Goal: Information Seeking & Learning: Learn about a topic

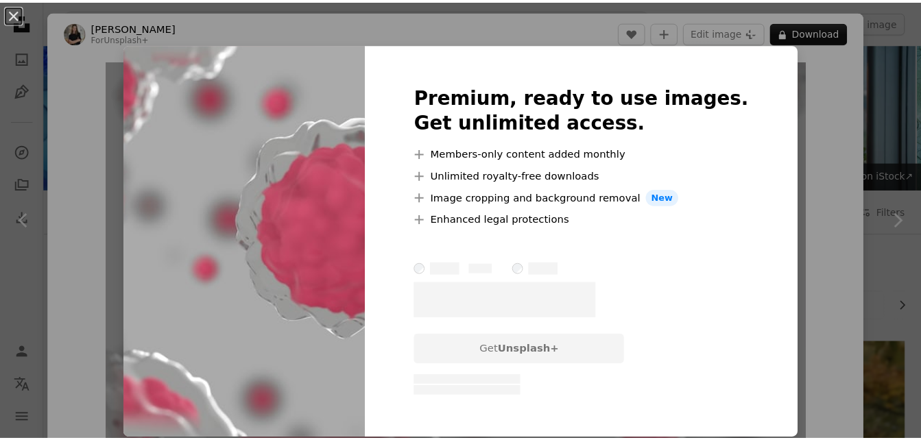
scroll to position [1138, 0]
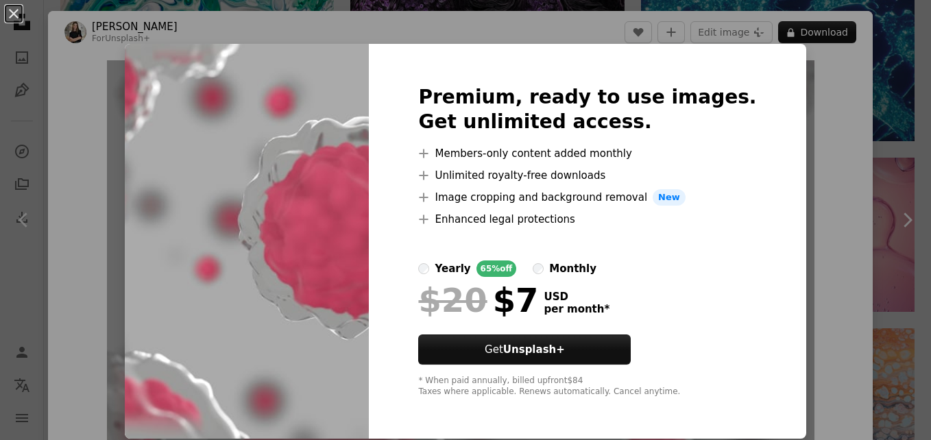
click at [846, 91] on div "An X shape Premium, ready to use images. Get unlimited access. A plus sign Memb…" at bounding box center [465, 220] width 931 height 440
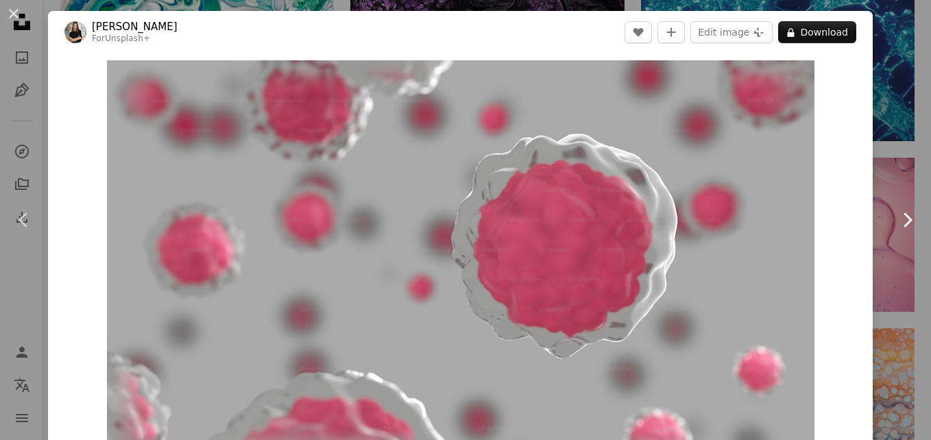
click at [883, 160] on link "Chevron right" at bounding box center [907, 220] width 48 height 132
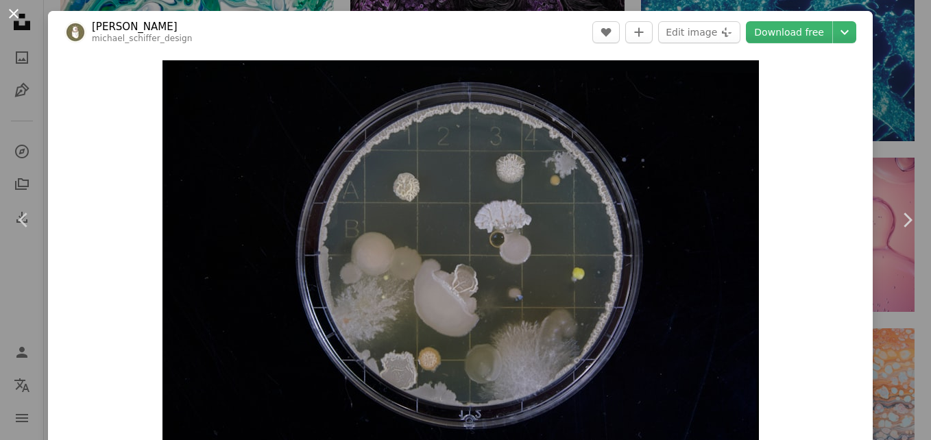
click at [18, 12] on button "An X shape" at bounding box center [13, 13] width 16 height 16
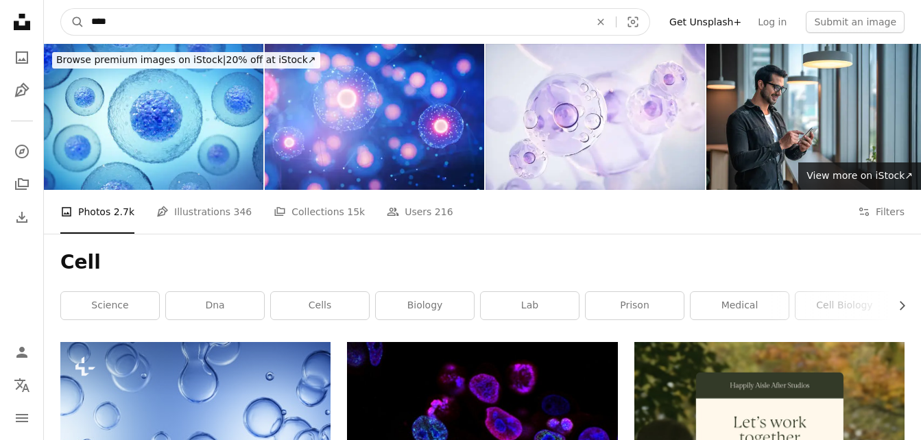
drag, startPoint x: 161, startPoint y: 25, endPoint x: -3, endPoint y: 5, distance: 165.0
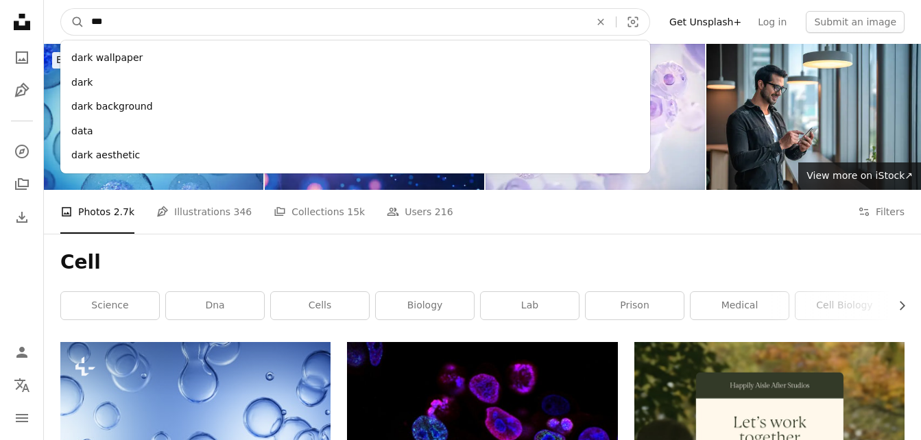
type input "***"
click at [61, 9] on button "A magnifying glass" at bounding box center [72, 22] width 23 height 26
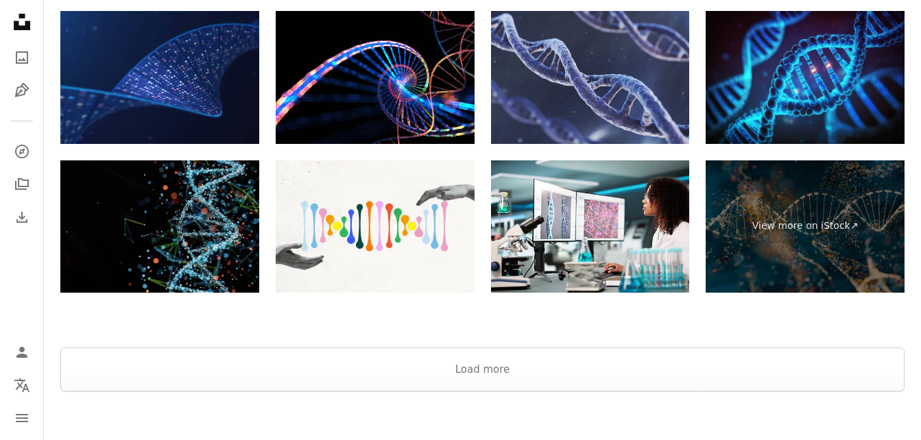
scroll to position [2469, 0]
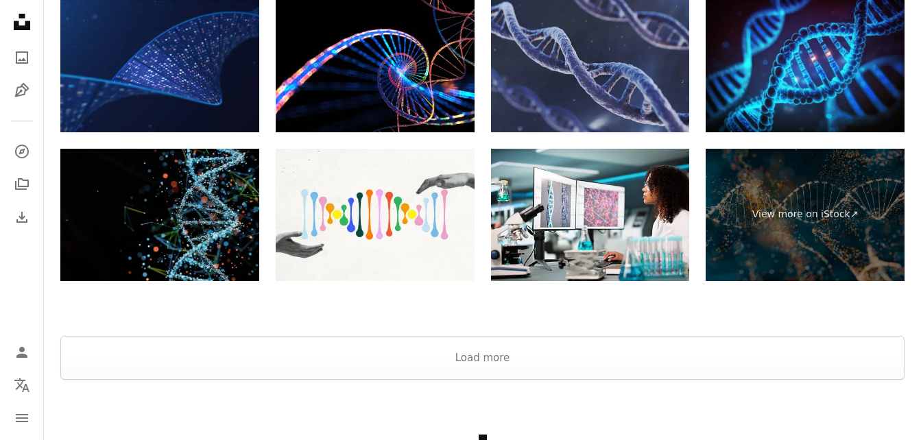
click at [625, 82] on img at bounding box center [590, 65] width 199 height 132
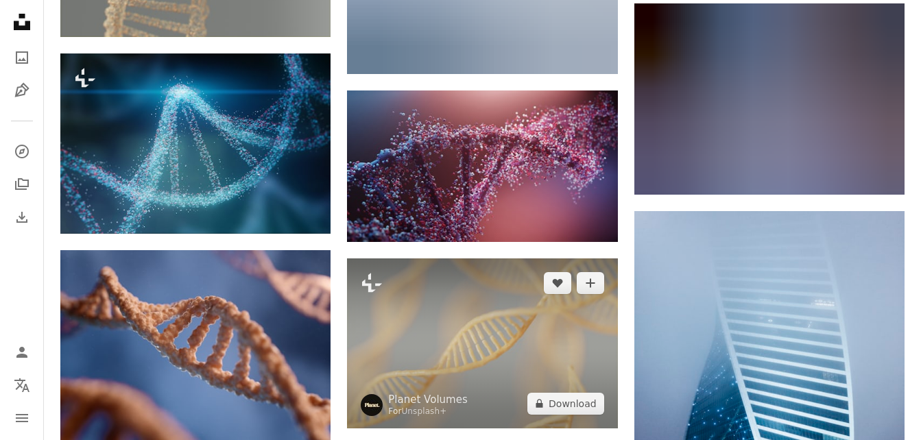
scroll to position [1263, 0]
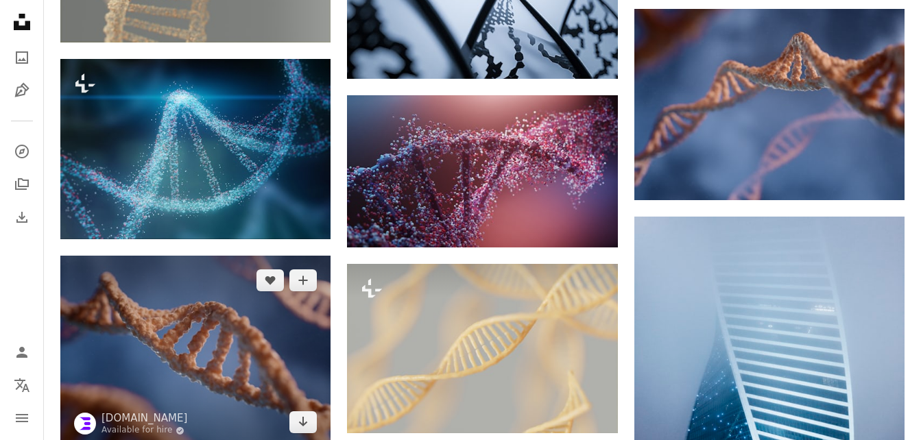
click at [157, 329] on img at bounding box center [195, 351] width 270 height 191
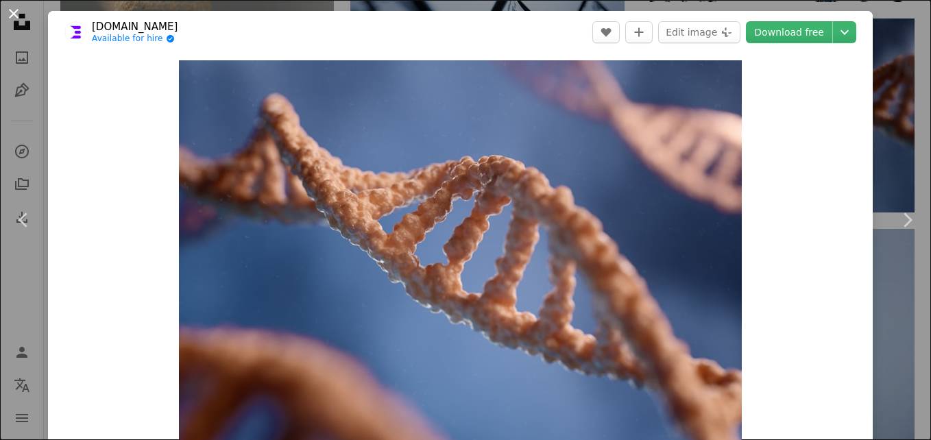
click at [12, 14] on button "An X shape" at bounding box center [13, 13] width 16 height 16
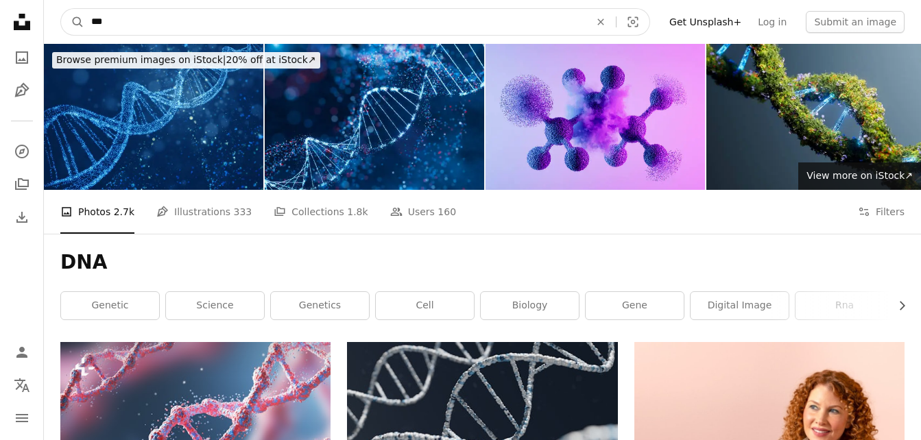
drag, startPoint x: 188, startPoint y: 27, endPoint x: 1, endPoint y: 3, distance: 188.1
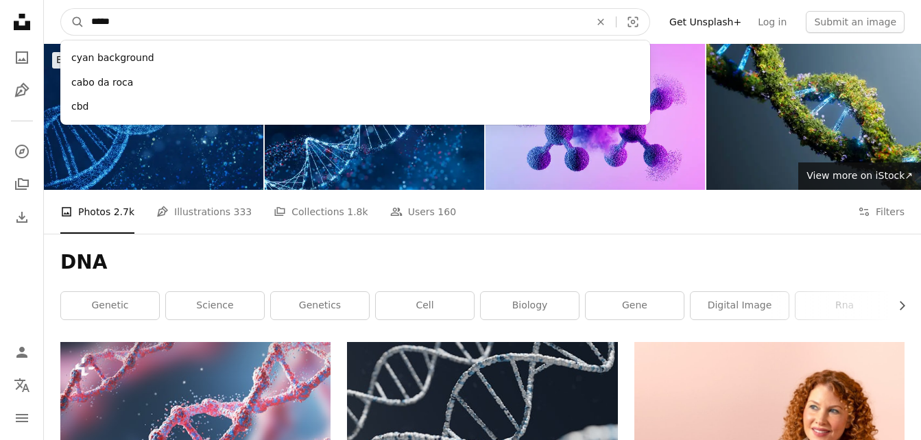
type input "******"
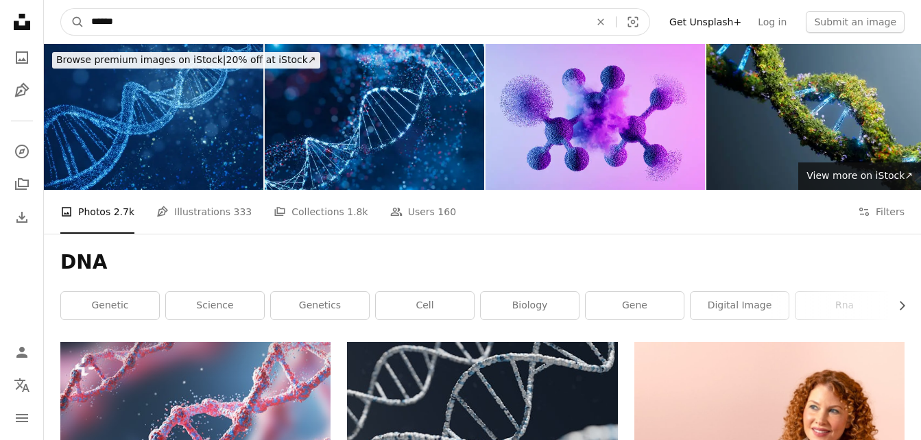
click button "A magnifying glass" at bounding box center [72, 22] width 23 height 26
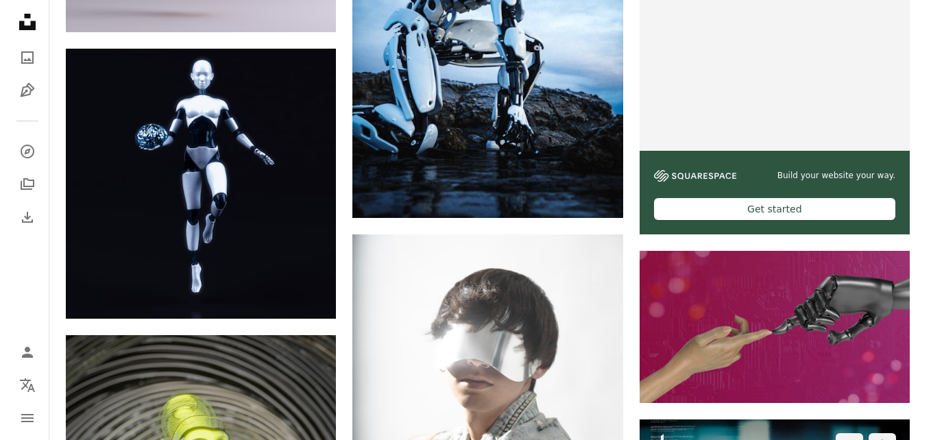
scroll to position [549, 0]
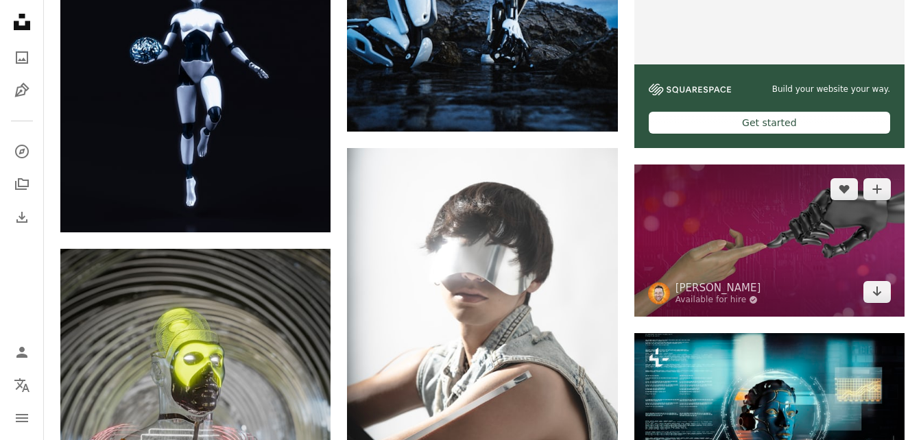
click at [724, 237] on img at bounding box center [769, 241] width 270 height 152
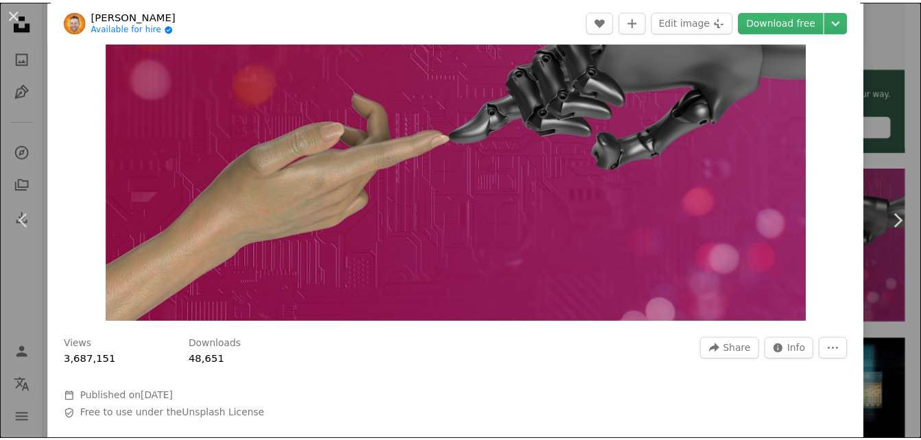
scroll to position [69, 0]
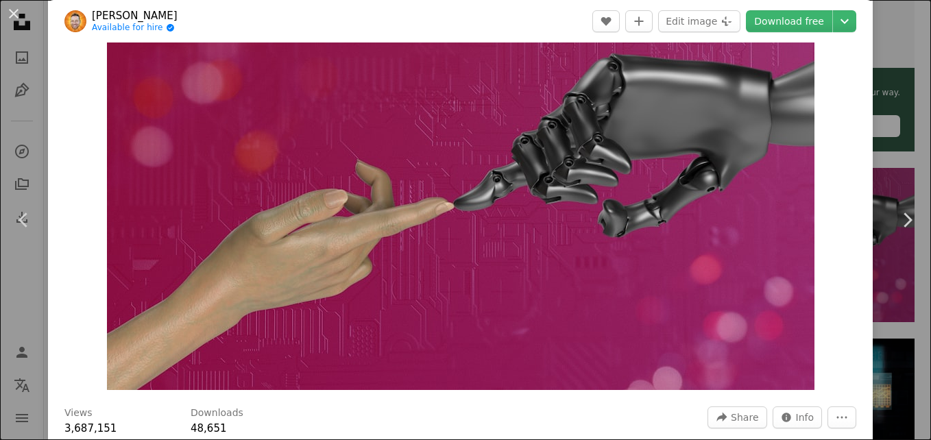
click at [878, 73] on div "An X shape Chevron left Chevron right [PERSON_NAME] Available for hire A checkm…" at bounding box center [465, 220] width 931 height 440
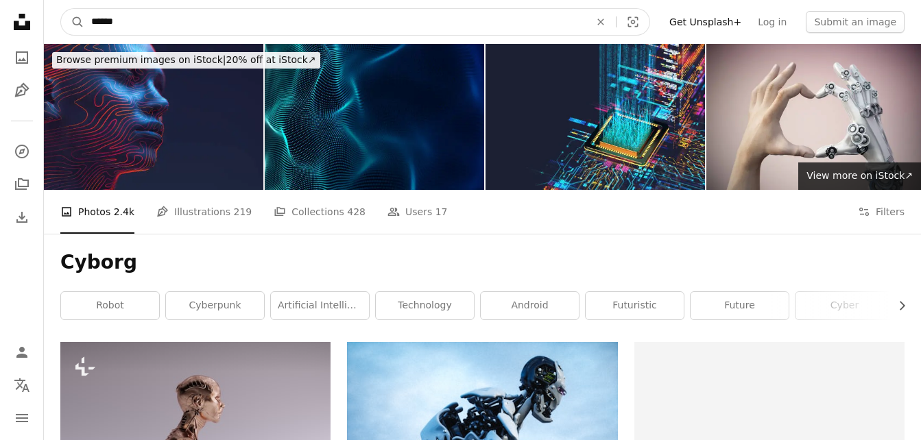
drag, startPoint x: 146, startPoint y: 25, endPoint x: -3, endPoint y: 15, distance: 149.2
click at [132, 23] on input "*********" at bounding box center [334, 22] width 501 height 26
drag, startPoint x: 133, startPoint y: 21, endPoint x: 52, endPoint y: 23, distance: 80.9
click at [52, 23] on nav "A magnifying glass ********* An X shape Visual search Filters Get Unsplash+ Log…" at bounding box center [482, 22] width 877 height 44
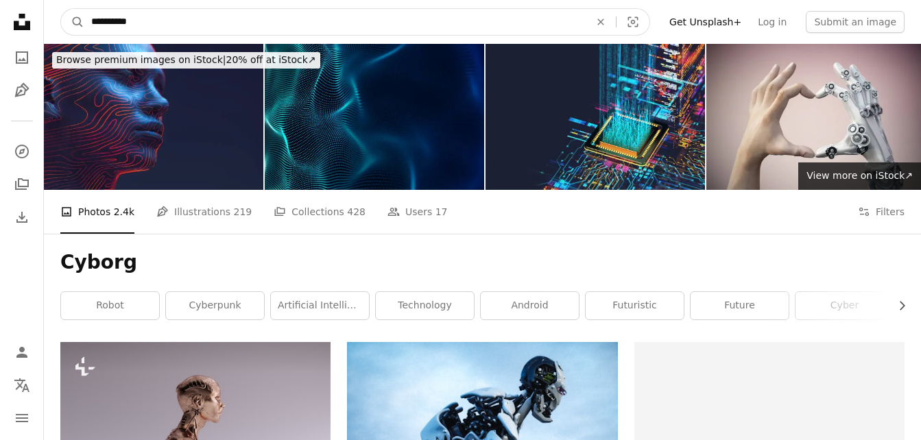
type input "*********"
type input "**********"
click button "A magnifying glass" at bounding box center [72, 22] width 23 height 26
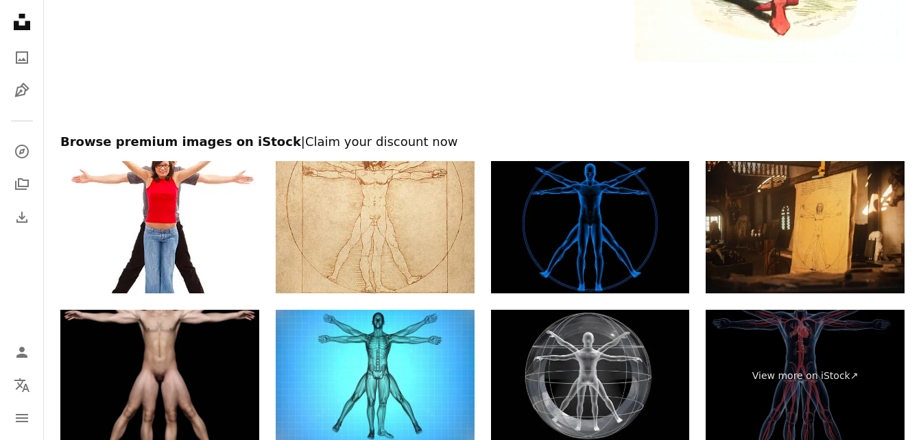
scroll to position [2864, 0]
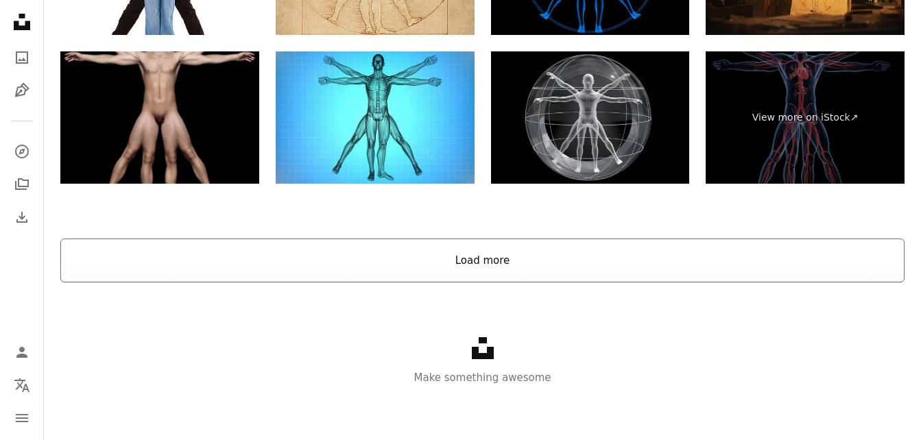
click at [477, 265] on button "Load more" at bounding box center [482, 261] width 844 height 44
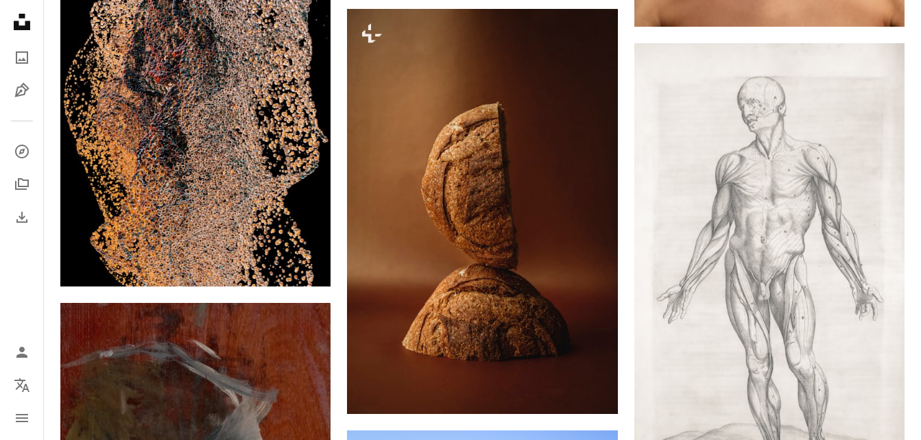
scroll to position [9585, 0]
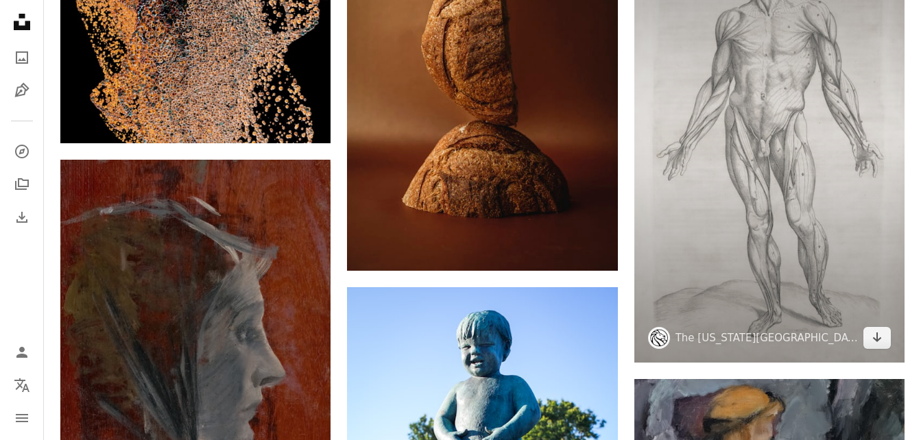
click at [780, 243] on img at bounding box center [769, 131] width 270 height 463
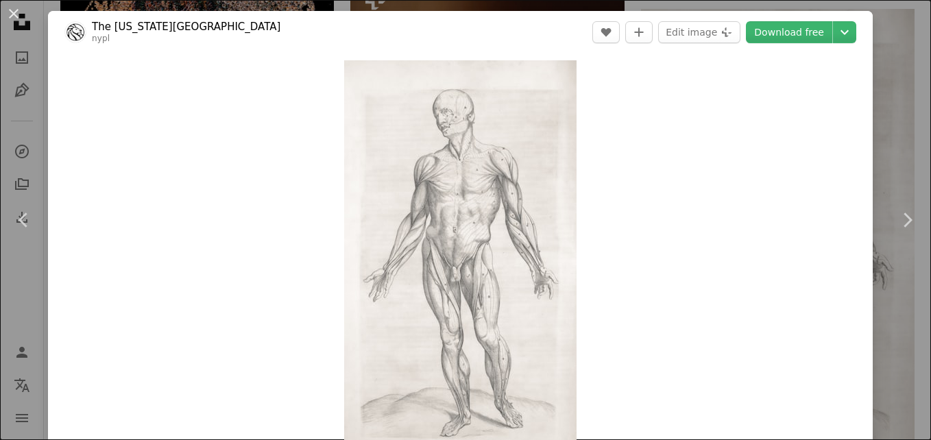
click at [897, 123] on div "An X shape Chevron left Chevron right The [US_STATE] Public Library nypl A hear…" at bounding box center [465, 220] width 931 height 440
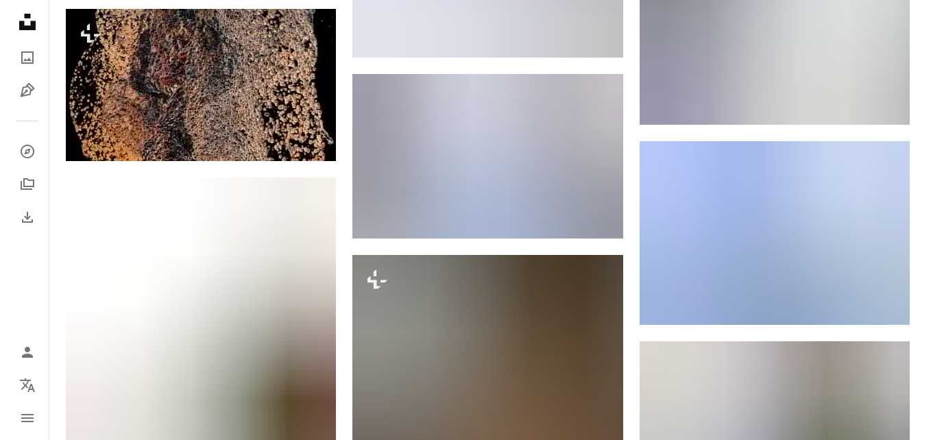
scroll to position [1574, 0]
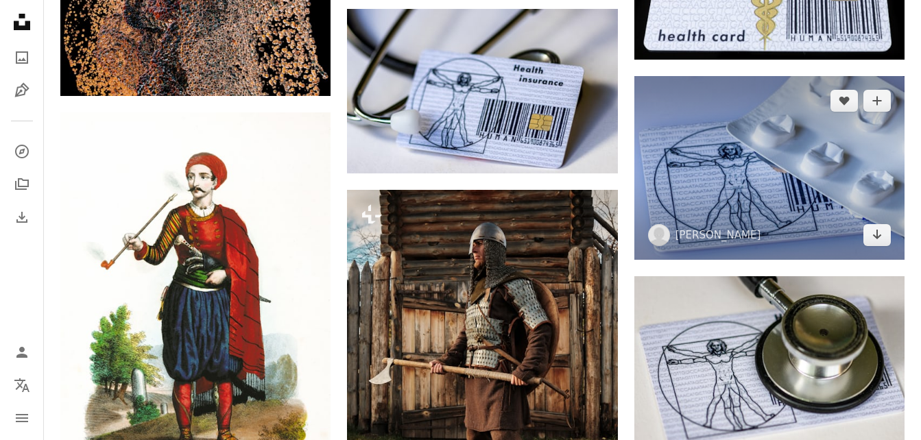
click at [816, 168] on img at bounding box center [769, 167] width 270 height 183
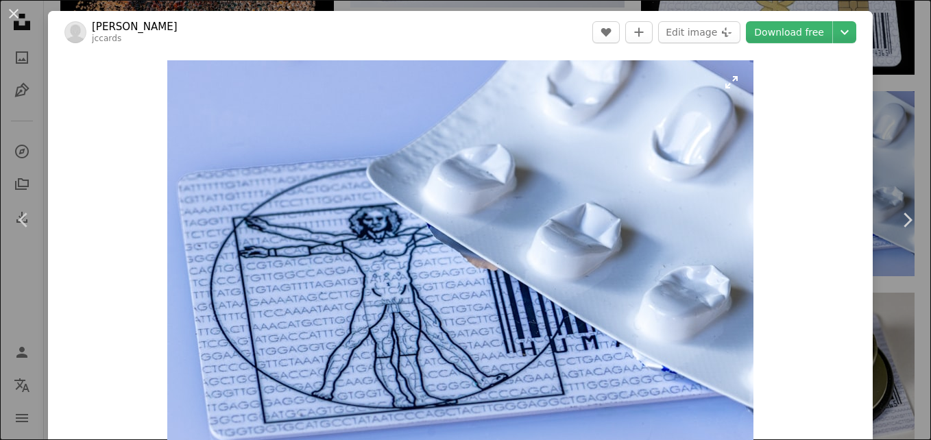
click at [587, 212] on img "Zoom in on this image" at bounding box center [460, 259] width 586 height 398
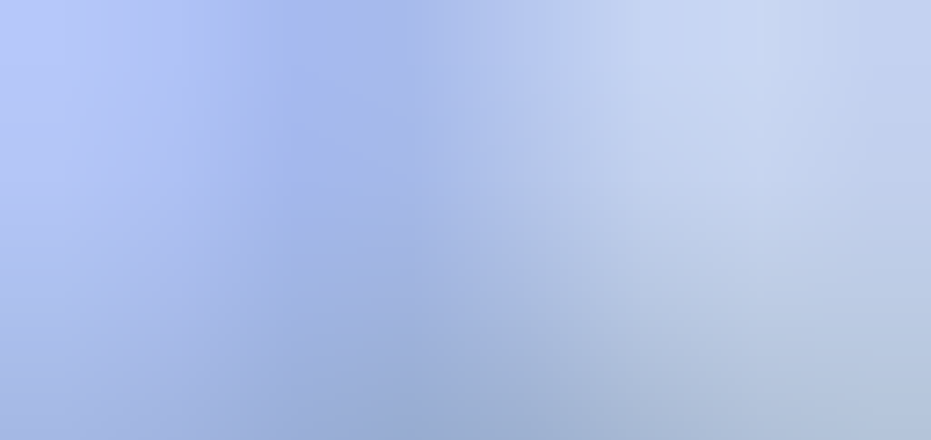
scroll to position [89, 0]
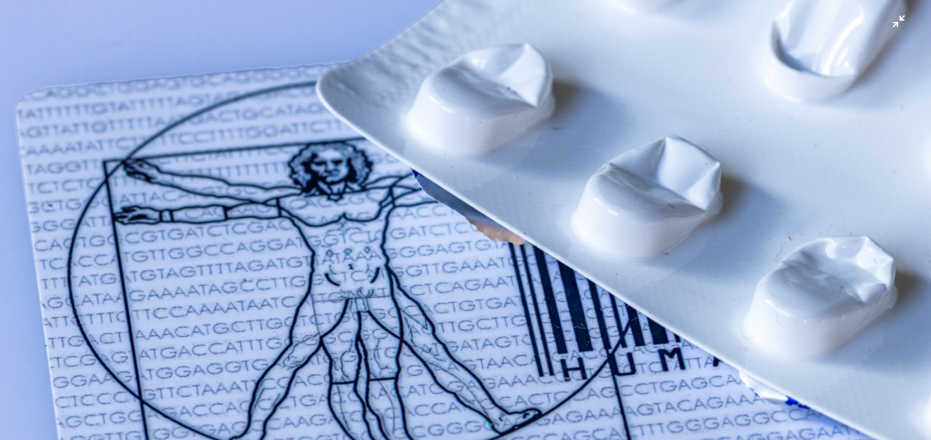
click at [587, 206] on img "Zoom out on this image" at bounding box center [465, 226] width 933 height 633
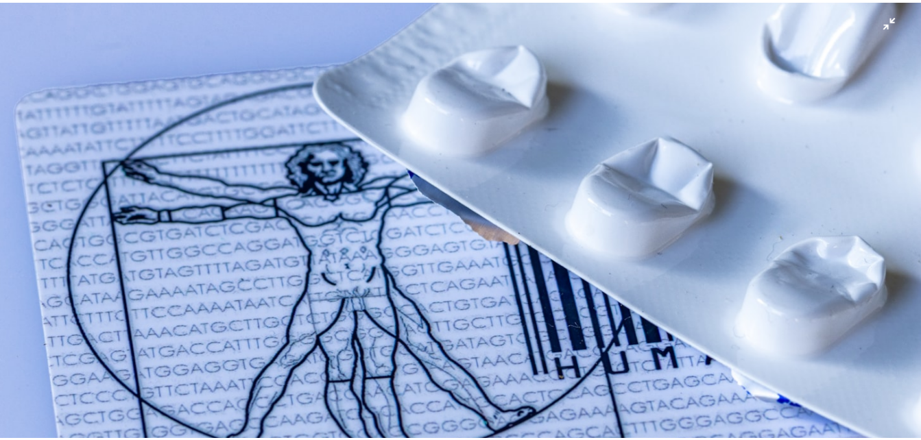
scroll to position [18, 0]
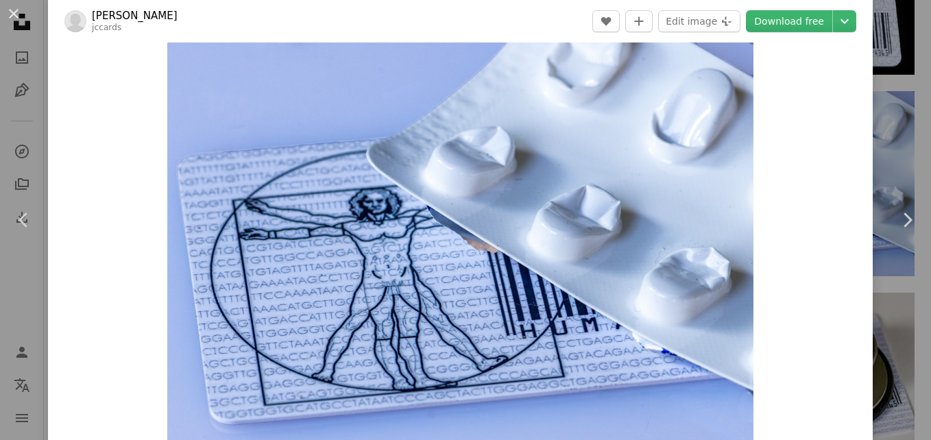
click at [877, 103] on div "An X shape Chevron left Chevron right [PERSON_NAME] jccards A heart A plus sign…" at bounding box center [465, 220] width 931 height 440
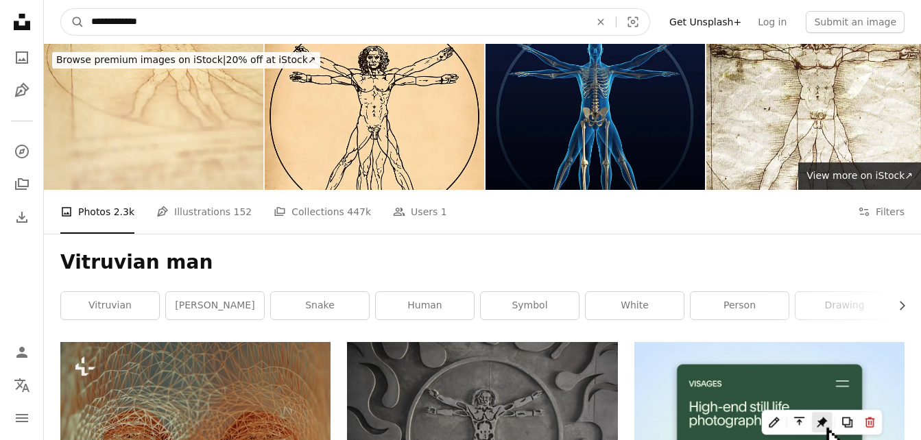
drag, startPoint x: 226, startPoint y: 23, endPoint x: -3, endPoint y: 40, distance: 229.7
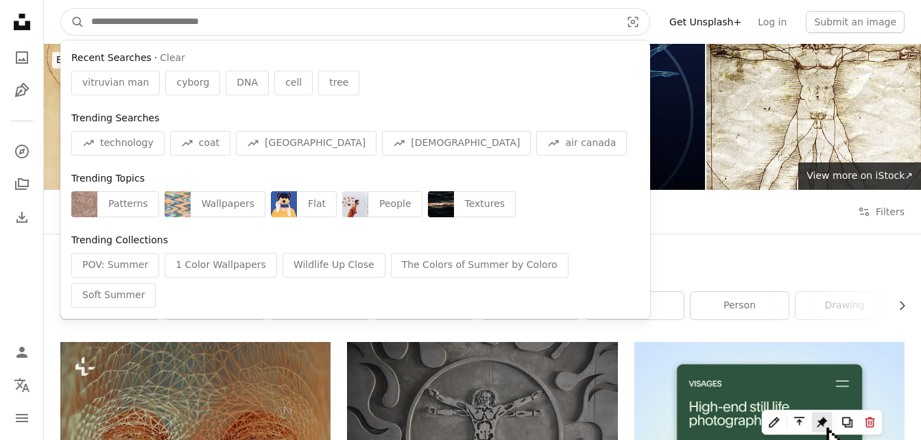
click at [160, 20] on input "Find visuals sitewide" at bounding box center [350, 22] width 532 height 26
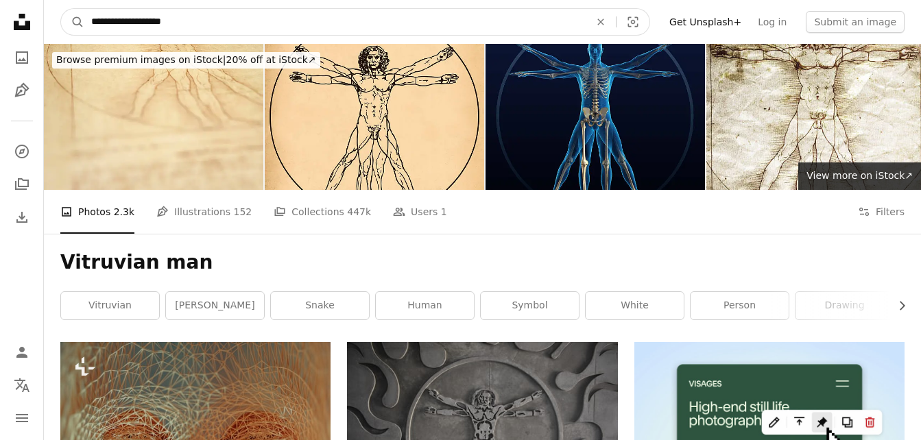
type input "**********"
click at [61, 9] on button "A magnifying glass" at bounding box center [72, 22] width 23 height 26
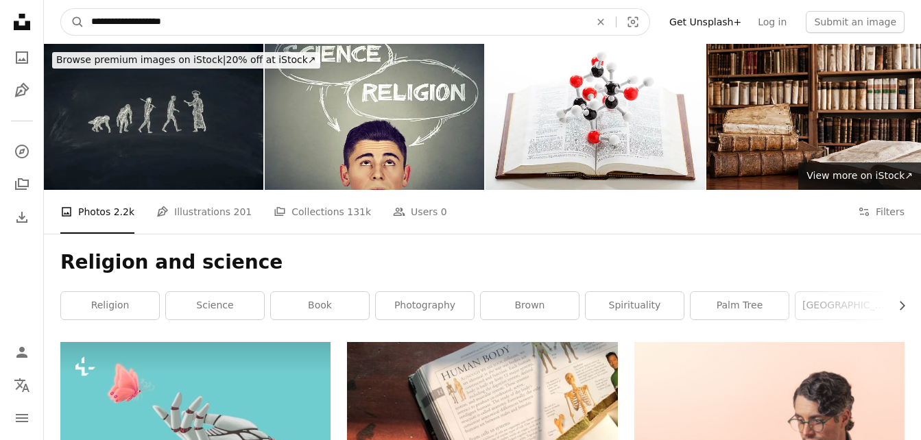
drag, startPoint x: 183, startPoint y: 22, endPoint x: 126, endPoint y: 21, distance: 56.9
click at [126, 21] on input "**********" at bounding box center [334, 22] width 501 height 26
type input "********"
click button "A magnifying glass" at bounding box center [72, 22] width 23 height 26
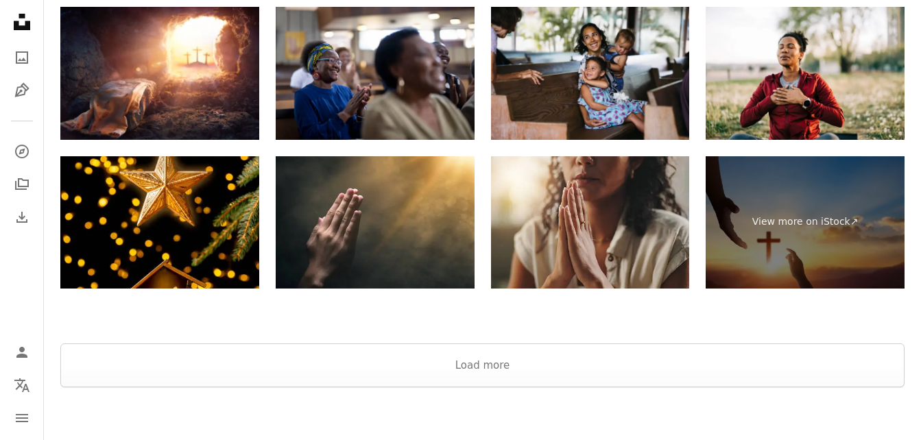
scroll to position [2765, 0]
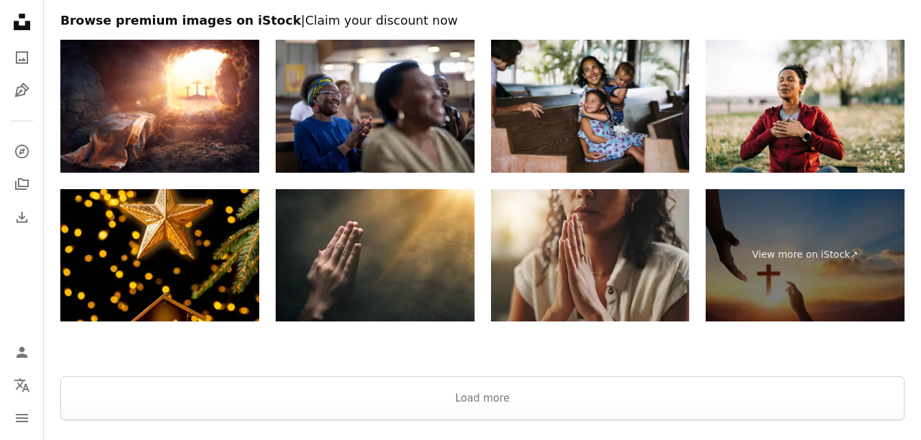
click at [316, 375] on div at bounding box center [482, 360] width 877 height 33
click at [459, 400] on button "Load more" at bounding box center [482, 398] width 844 height 44
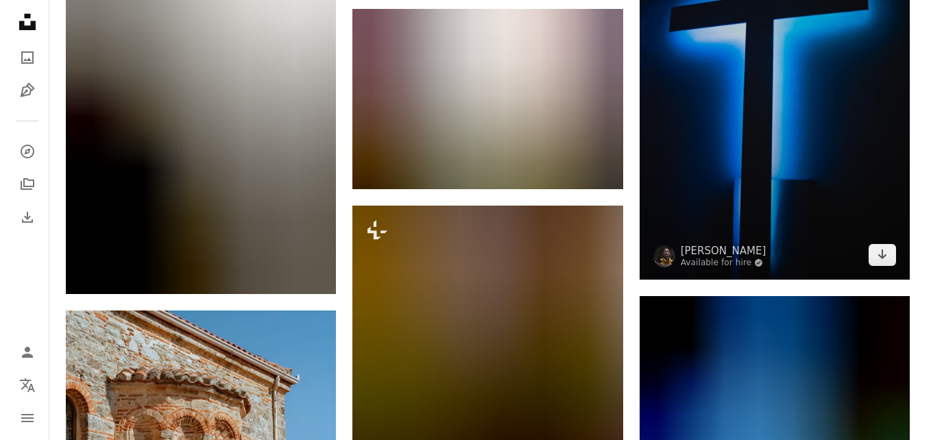
scroll to position [25876, 0]
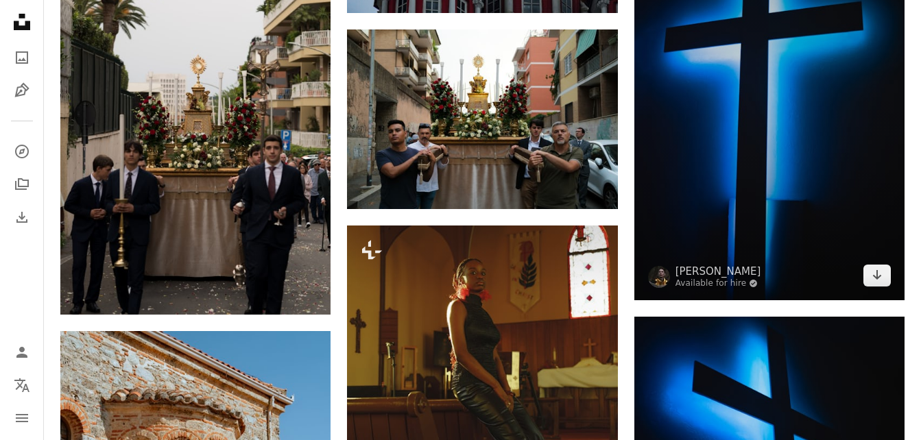
click at [767, 158] on img at bounding box center [769, 84] width 270 height 433
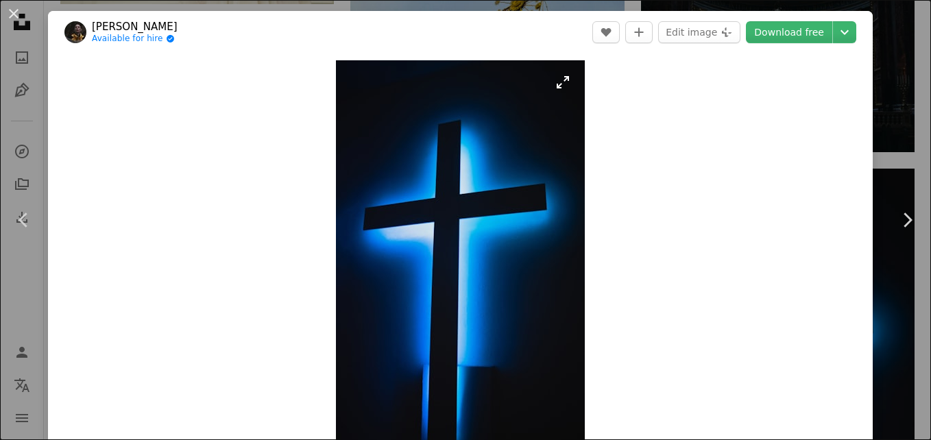
click at [468, 143] on img "Zoom in on this image" at bounding box center [460, 259] width 249 height 398
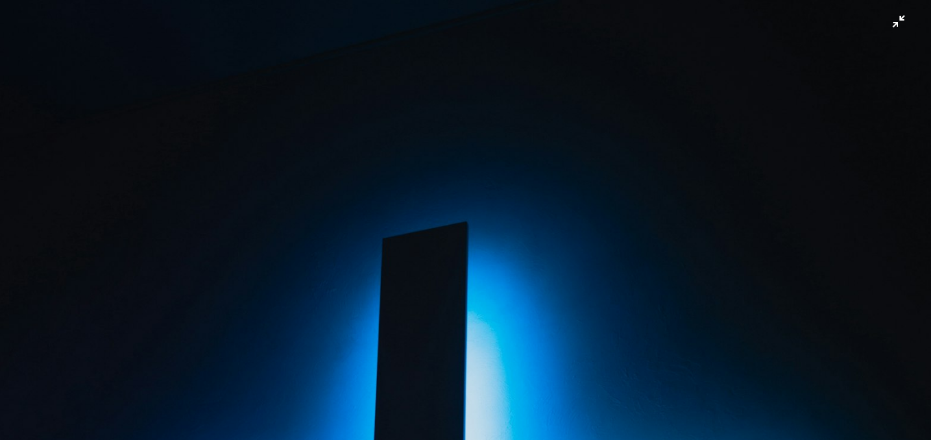
scroll to position [510, 0]
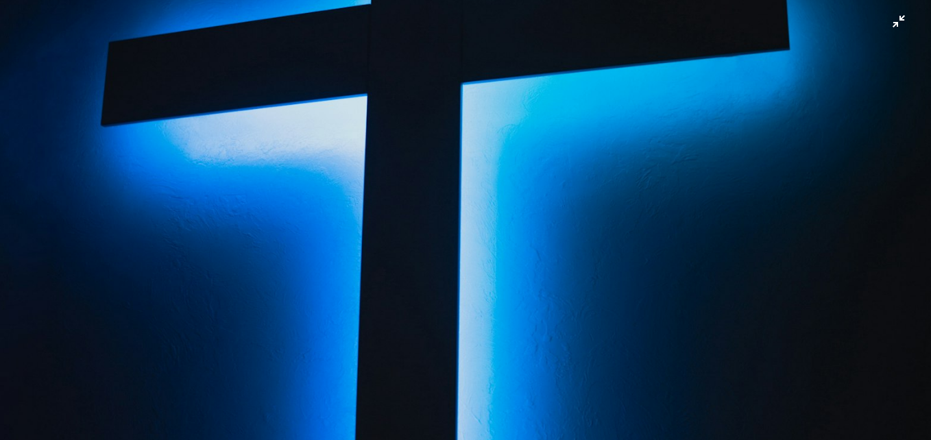
click at [464, 141] on img "Zoom out on this image" at bounding box center [465, 235] width 933 height 1492
